Goal: Find contact information: Find contact information

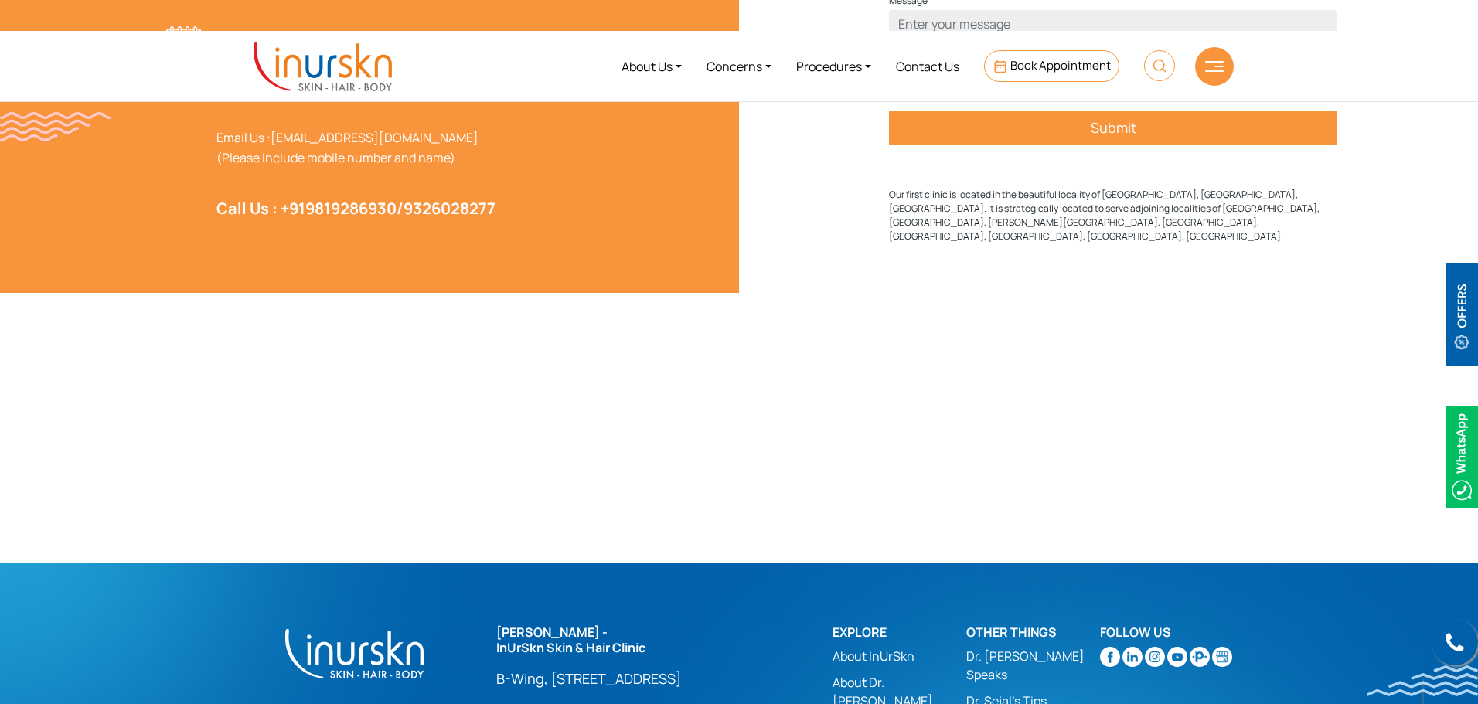
scroll to position [309, 0]
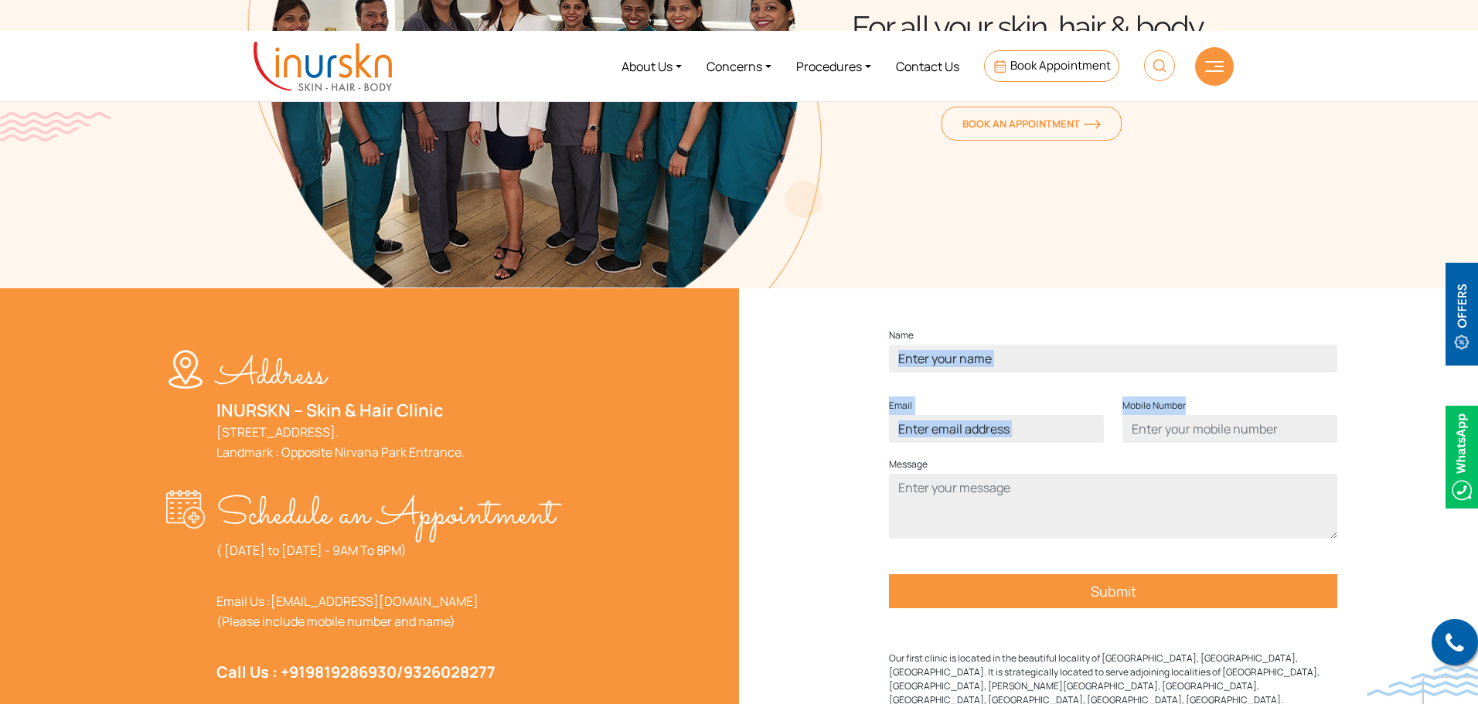
drag, startPoint x: 935, startPoint y: 405, endPoint x: 1252, endPoint y: 423, distance: 317.4
click at [1252, 423] on form "Name Email Mobile Number Message Submit" at bounding box center [1113, 482] width 448 height 313
click at [1092, 443] on input "Contact form" at bounding box center [996, 429] width 215 height 28
click at [1149, 443] on input "Contact form" at bounding box center [1229, 429] width 215 height 28
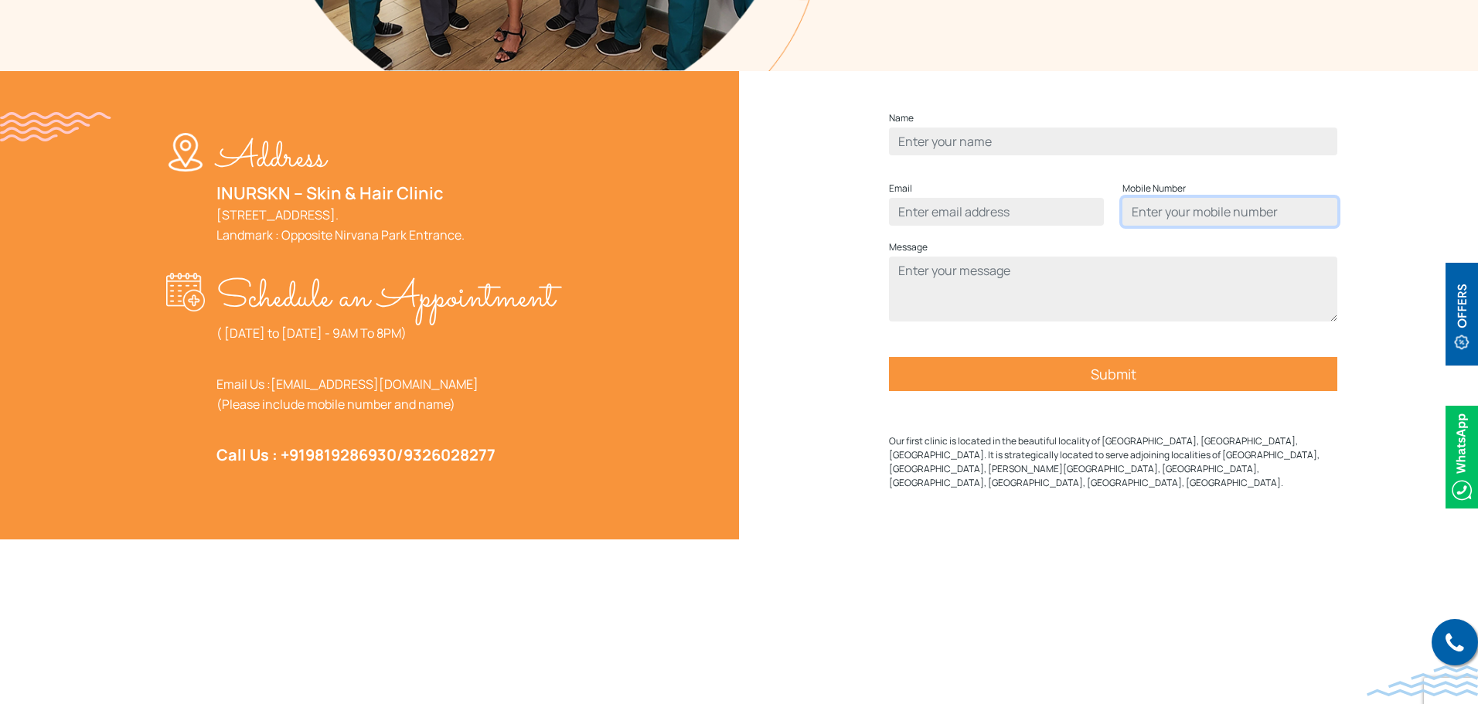
scroll to position [541, 0]
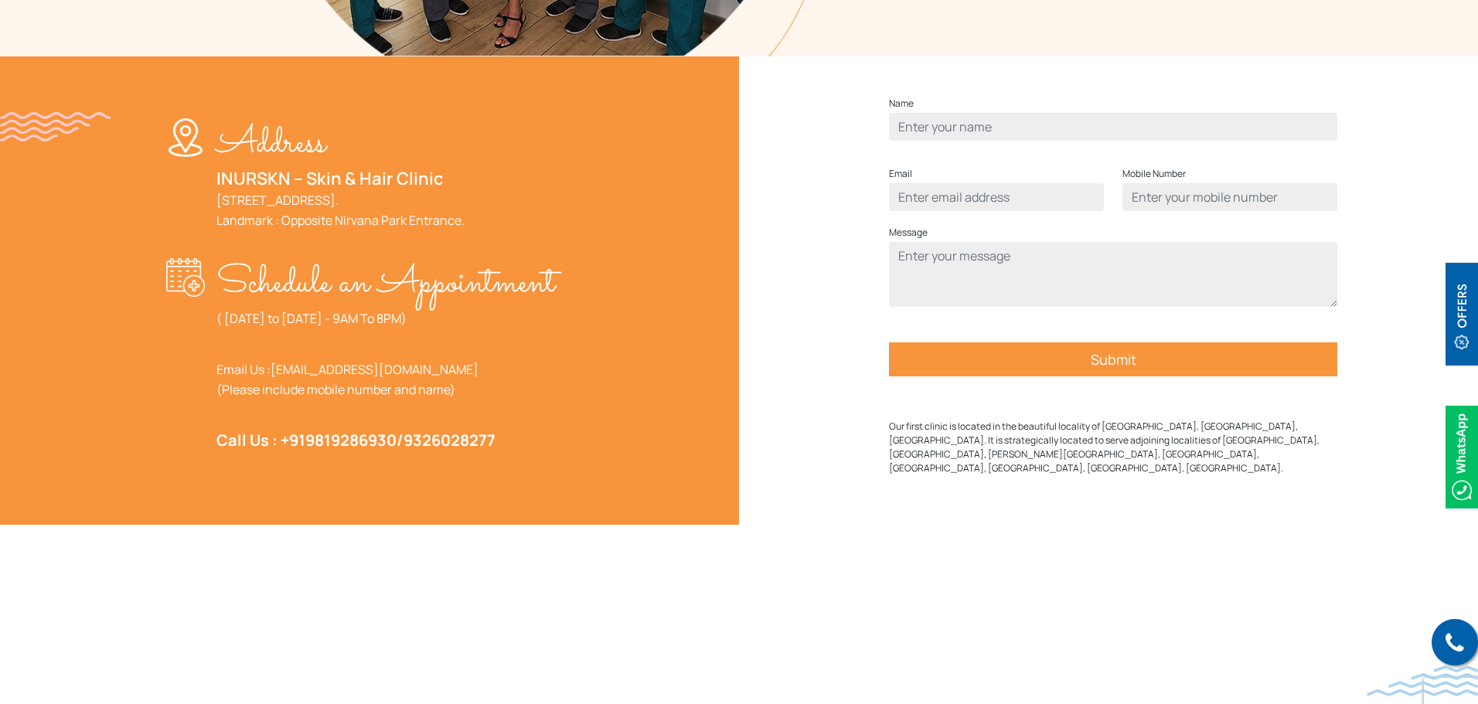
click at [1084, 319] on div "Message" at bounding box center [1113, 271] width 467 height 96
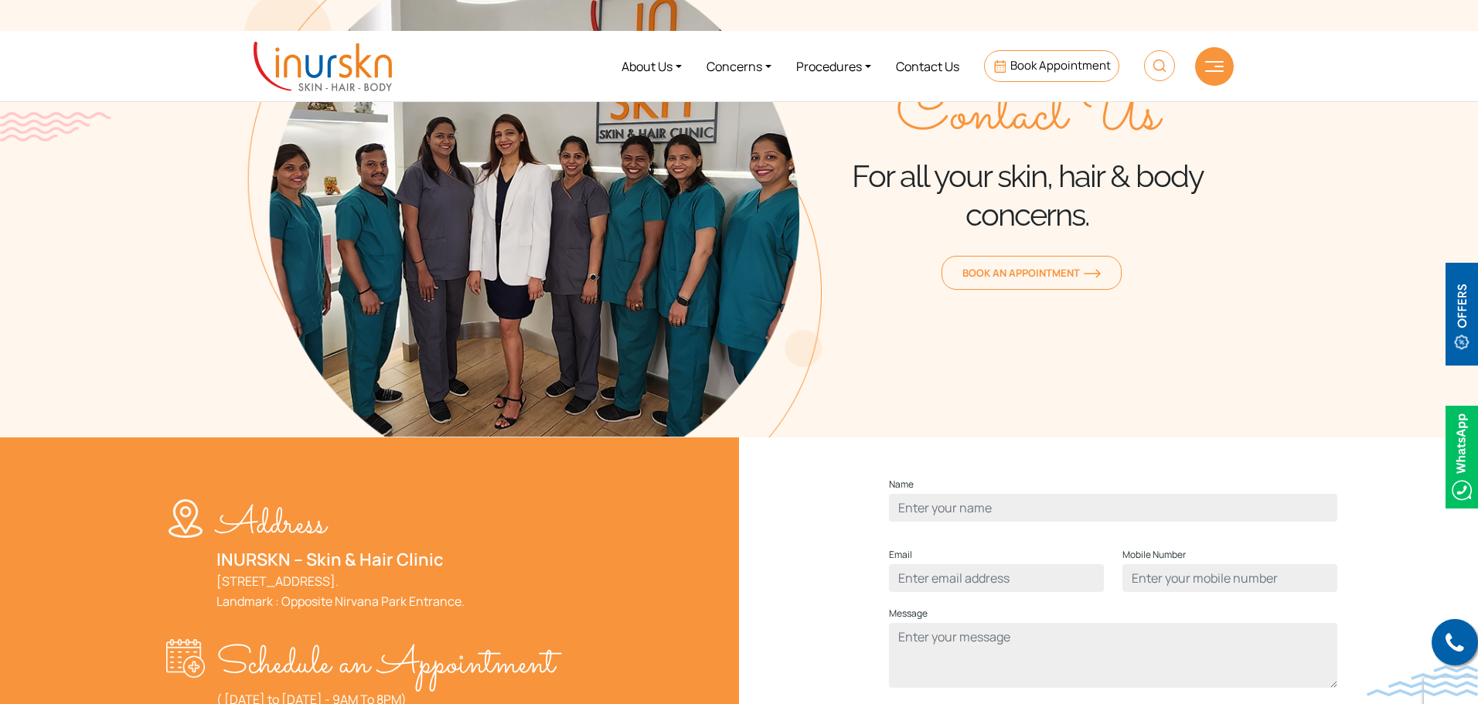
scroll to position [0, 0]
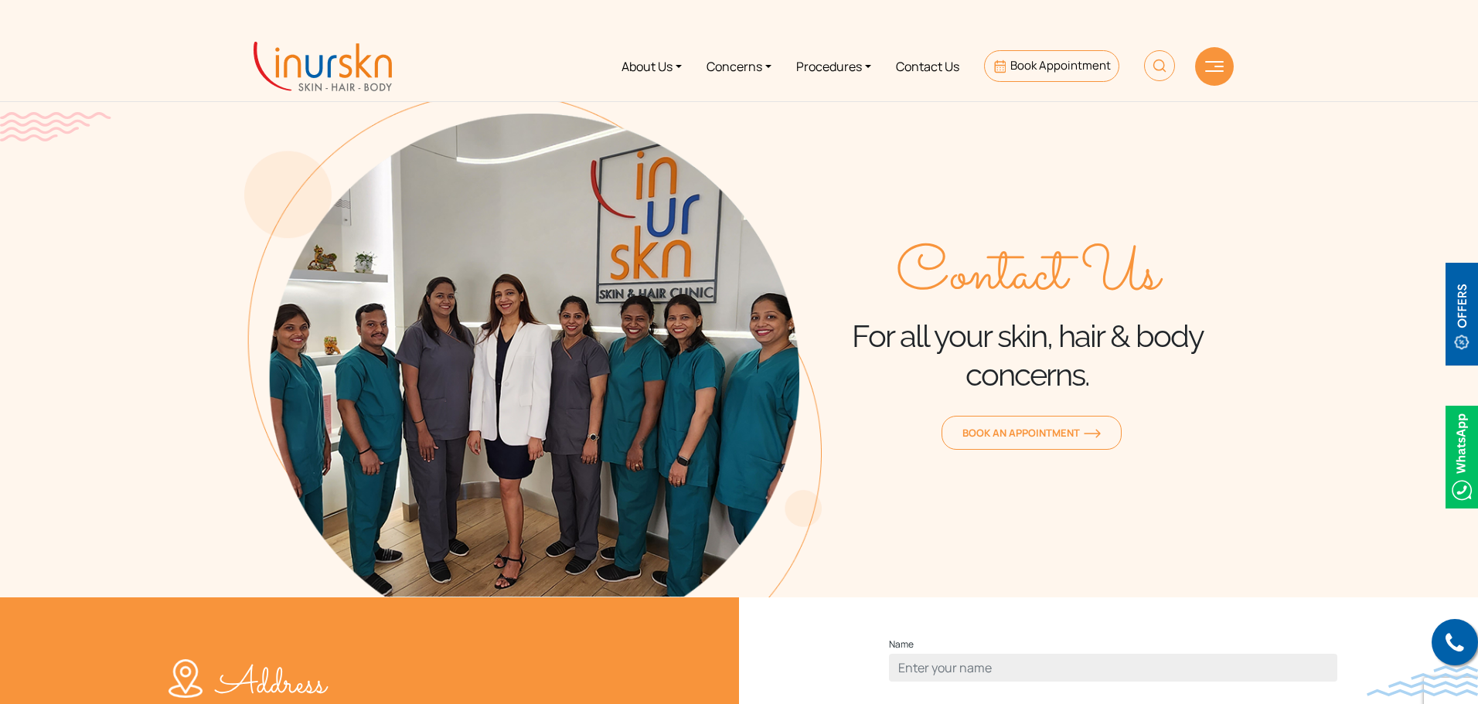
click at [337, 57] on img at bounding box center [323, 66] width 138 height 49
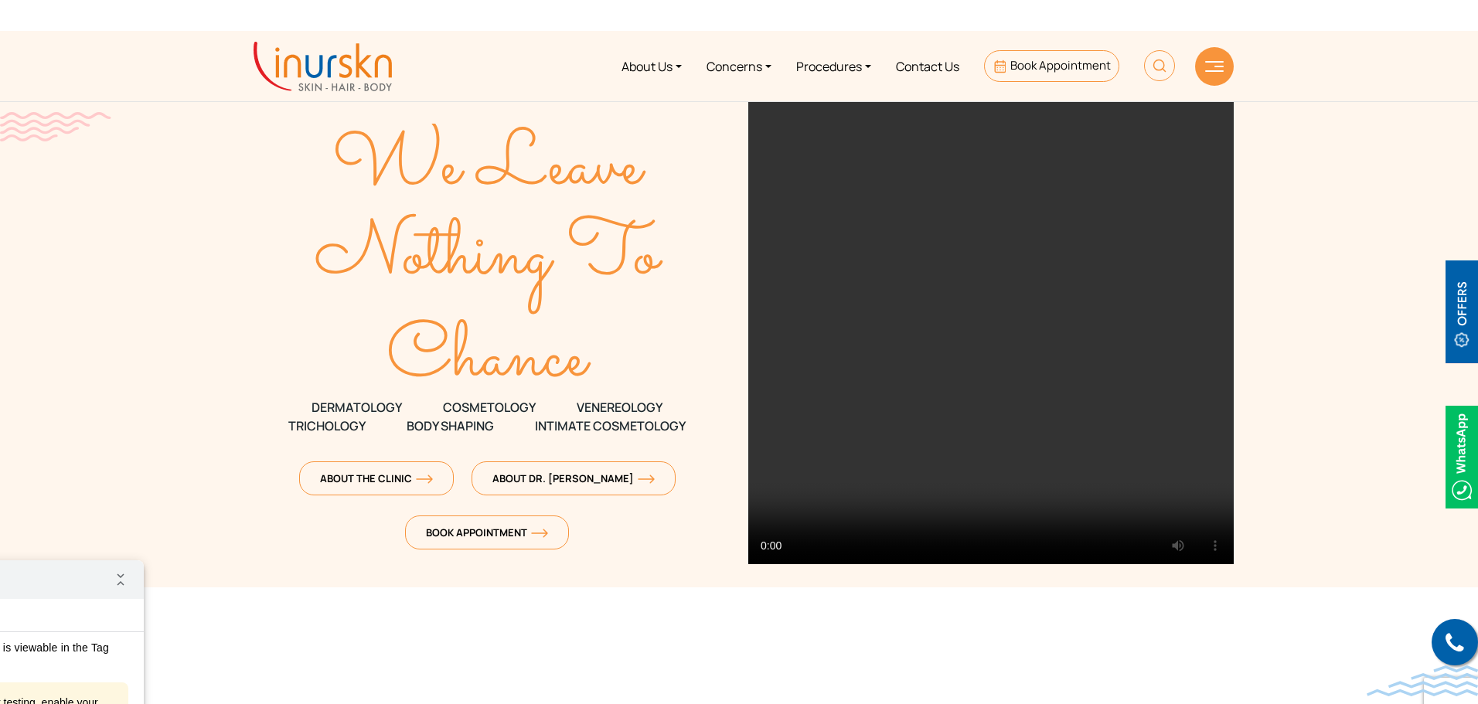
click at [560, 478] on span "About Dr. [PERSON_NAME]" at bounding box center [573, 478] width 162 height 14
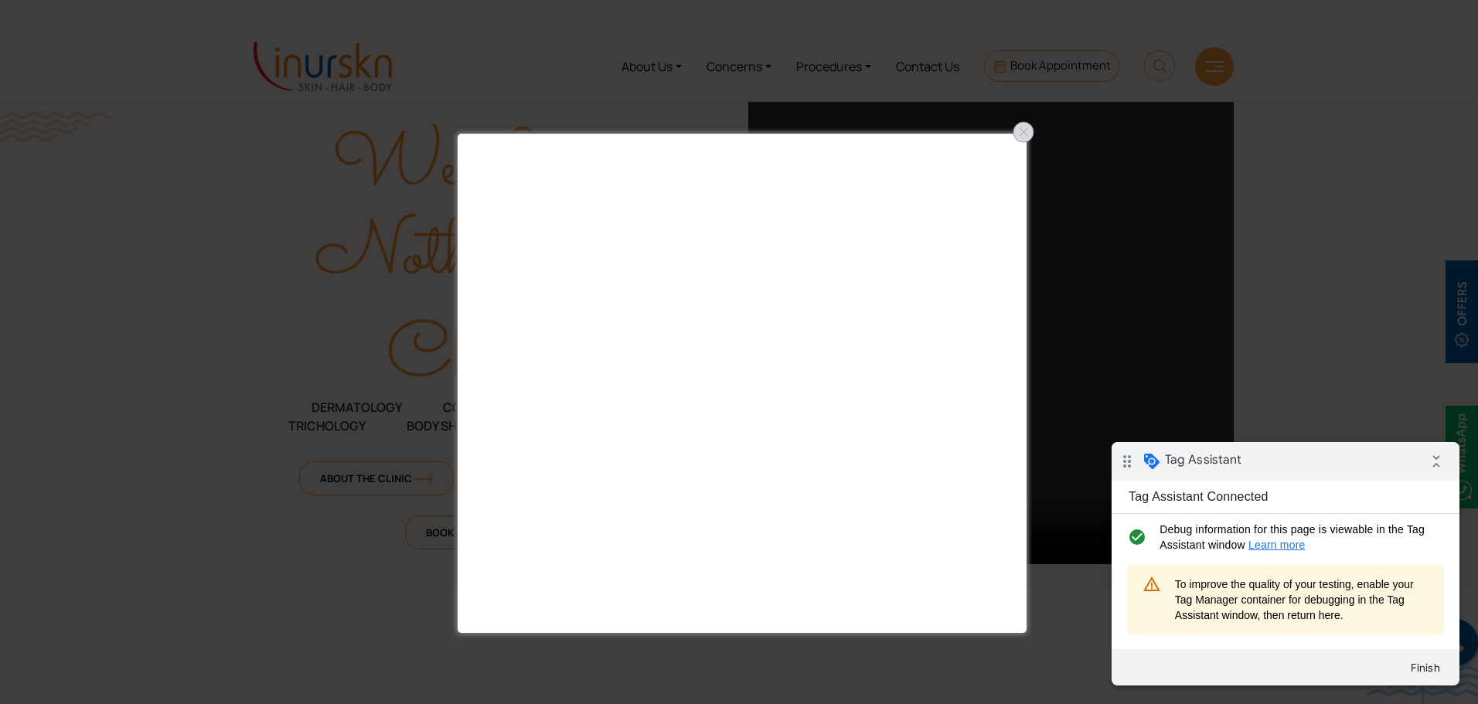
click at [1027, 128] on div at bounding box center [1023, 132] width 25 height 25
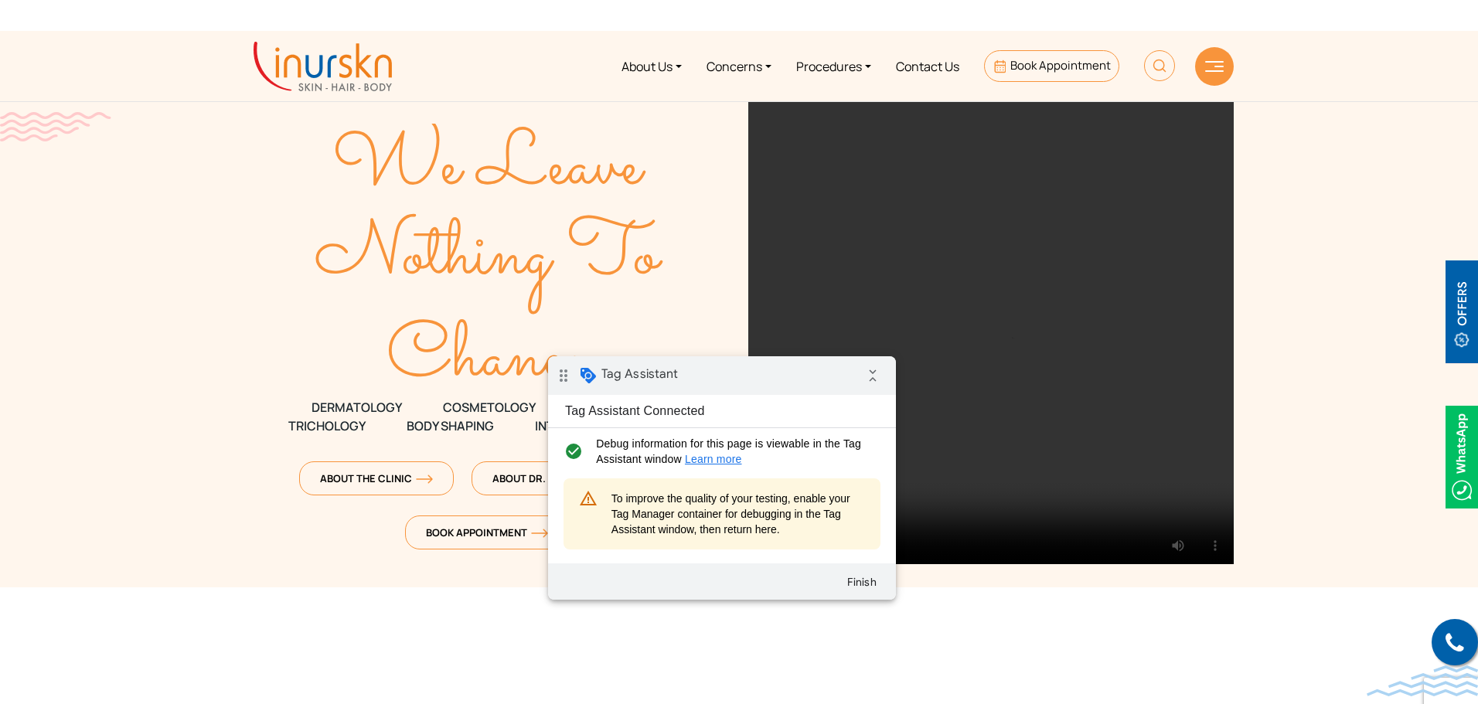
click at [778, 379] on div "drag_indicator Tag Assistant collapse_all" at bounding box center [722, 375] width 348 height 39
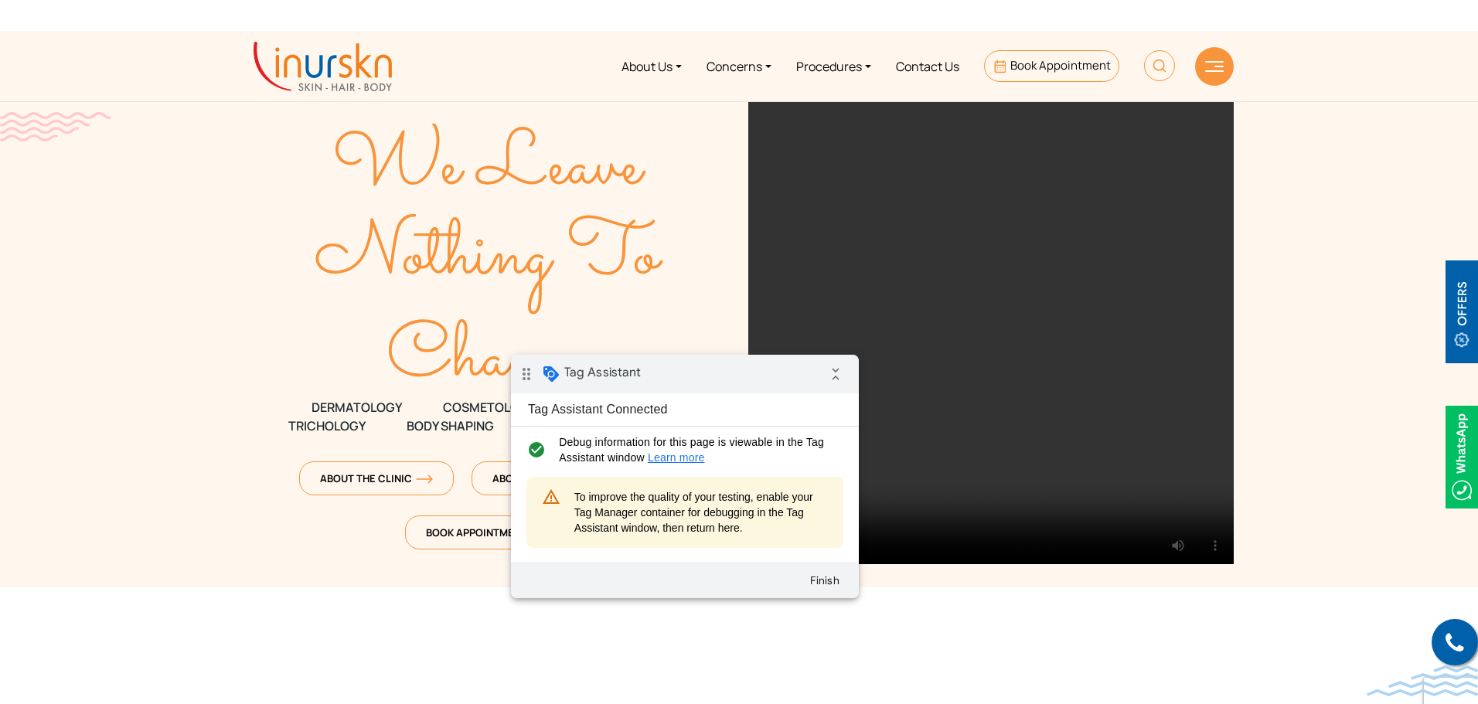
click at [1462, 463] on img at bounding box center [1461, 457] width 32 height 103
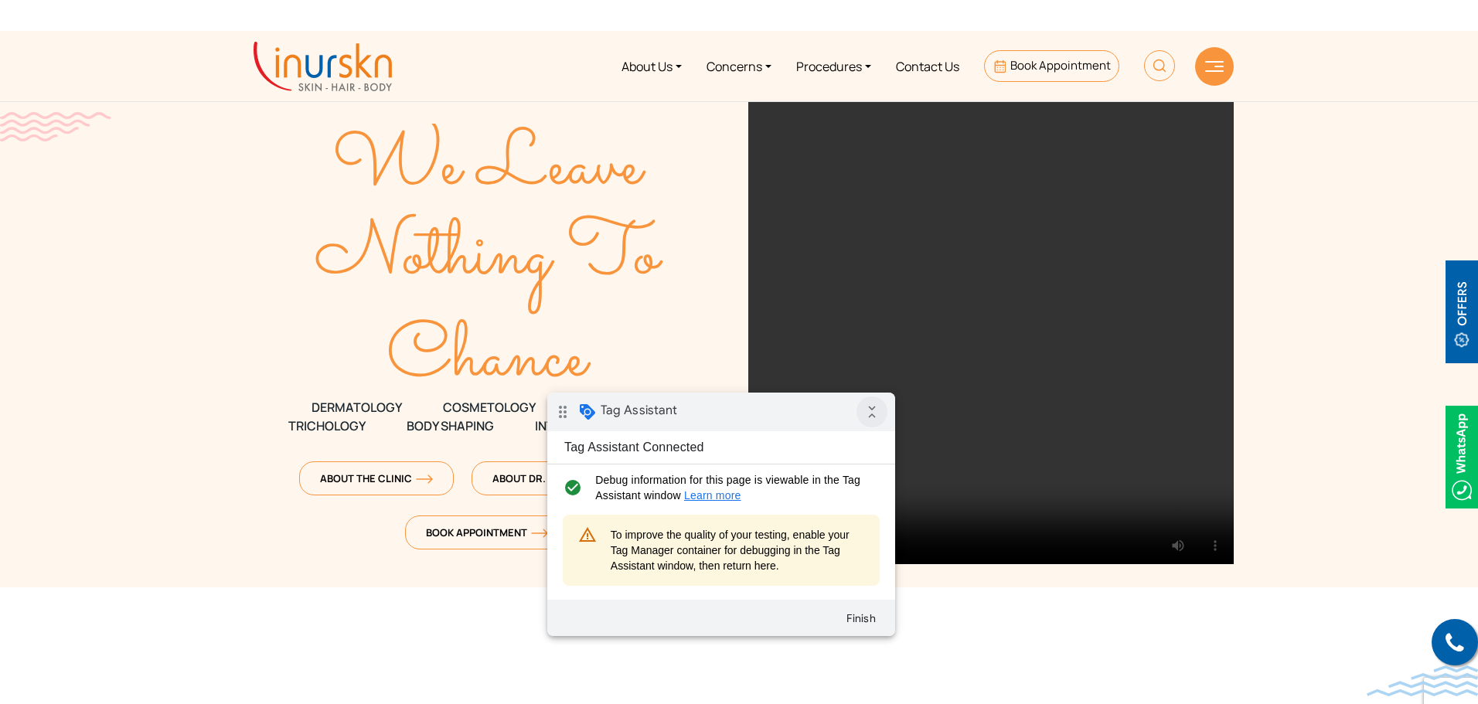
click at [790, 426] on div "drag_indicator Tag Assistant collapse_all" at bounding box center [721, 412] width 348 height 39
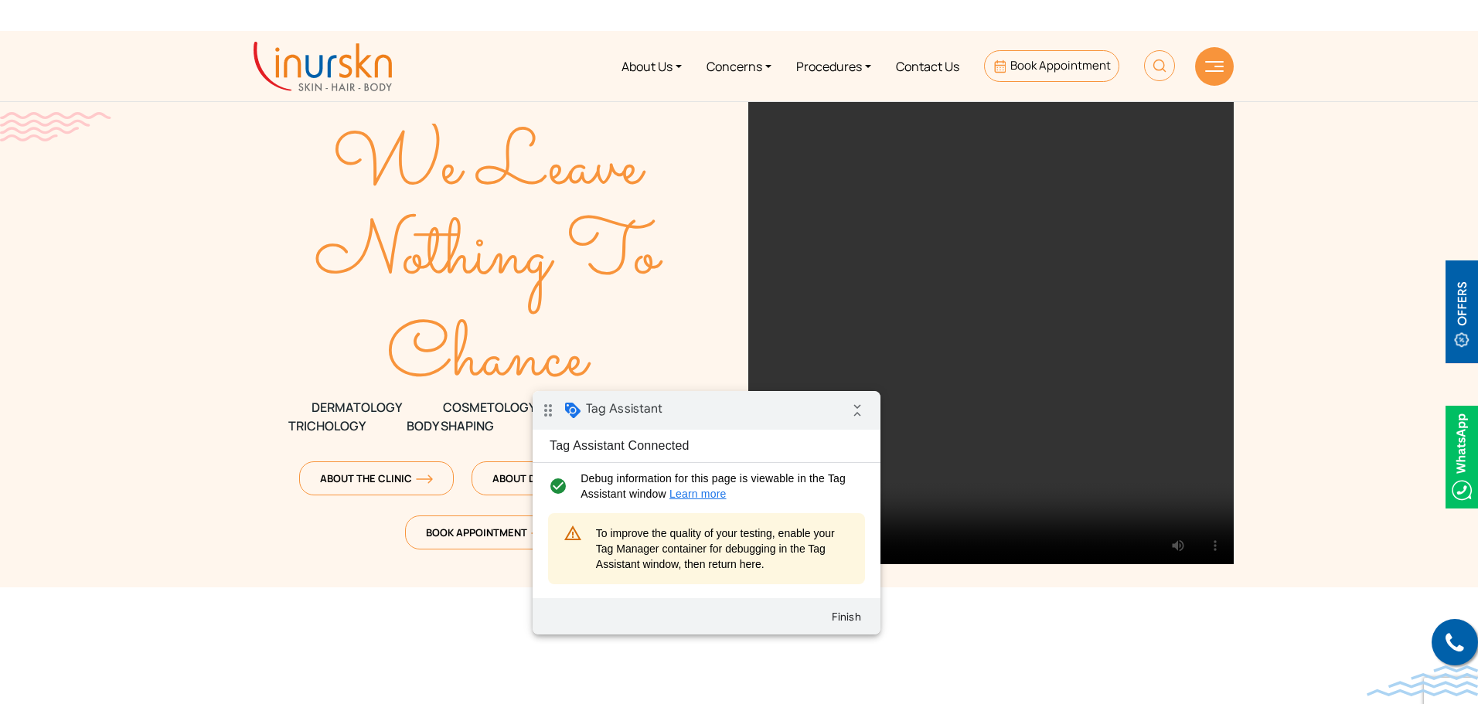
click at [1472, 332] on img at bounding box center [1461, 311] width 32 height 103
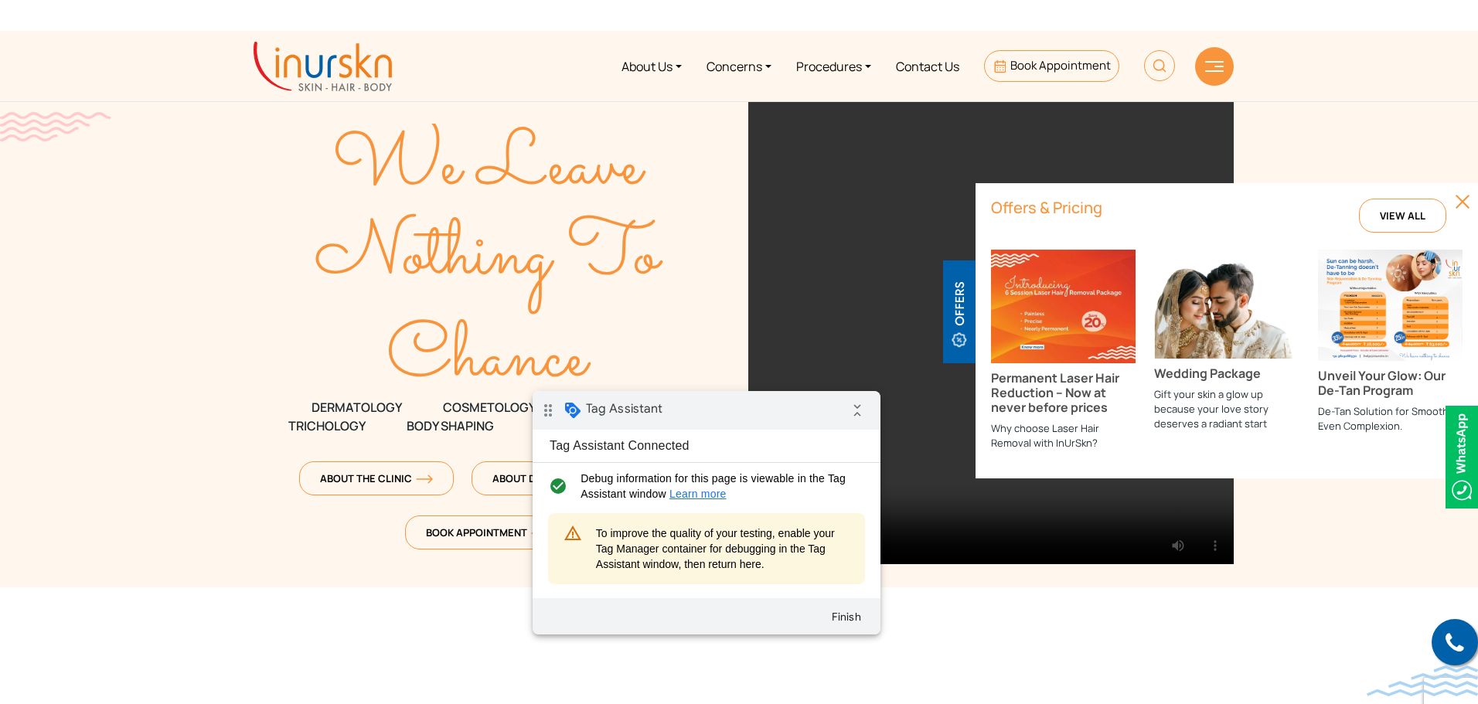
click at [1463, 204] on img at bounding box center [1462, 201] width 15 height 15
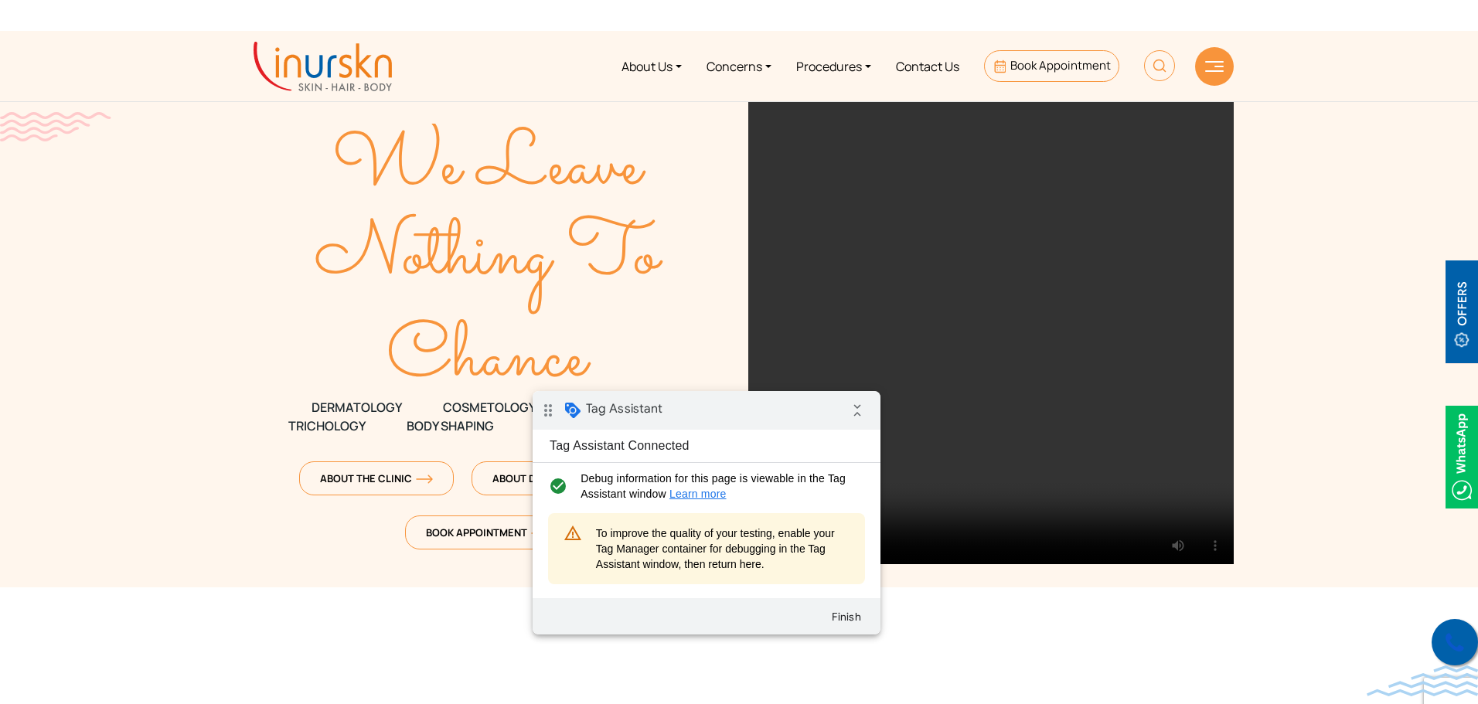
click at [1451, 628] on link at bounding box center [1455, 642] width 46 height 46
click at [1461, 652] on icon at bounding box center [1454, 642] width 19 height 23
click at [1453, 631] on icon at bounding box center [1454, 642] width 19 height 23
click at [1442, 641] on link at bounding box center [1455, 642] width 46 height 46
